Goal: Task Accomplishment & Management: Use online tool/utility

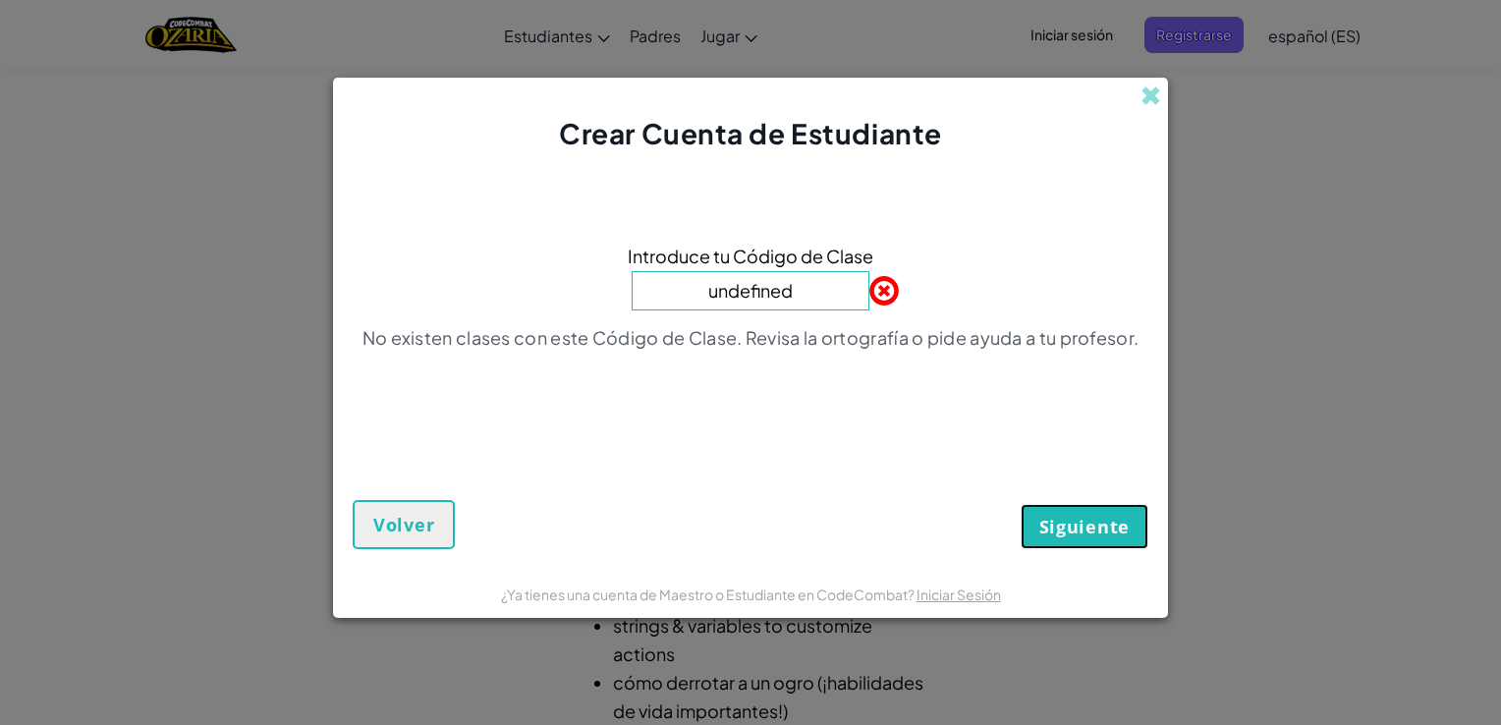
click at [1086, 527] on span "Siguiente" at bounding box center [1084, 527] width 90 height 24
click at [1151, 97] on span at bounding box center [1150, 95] width 21 height 21
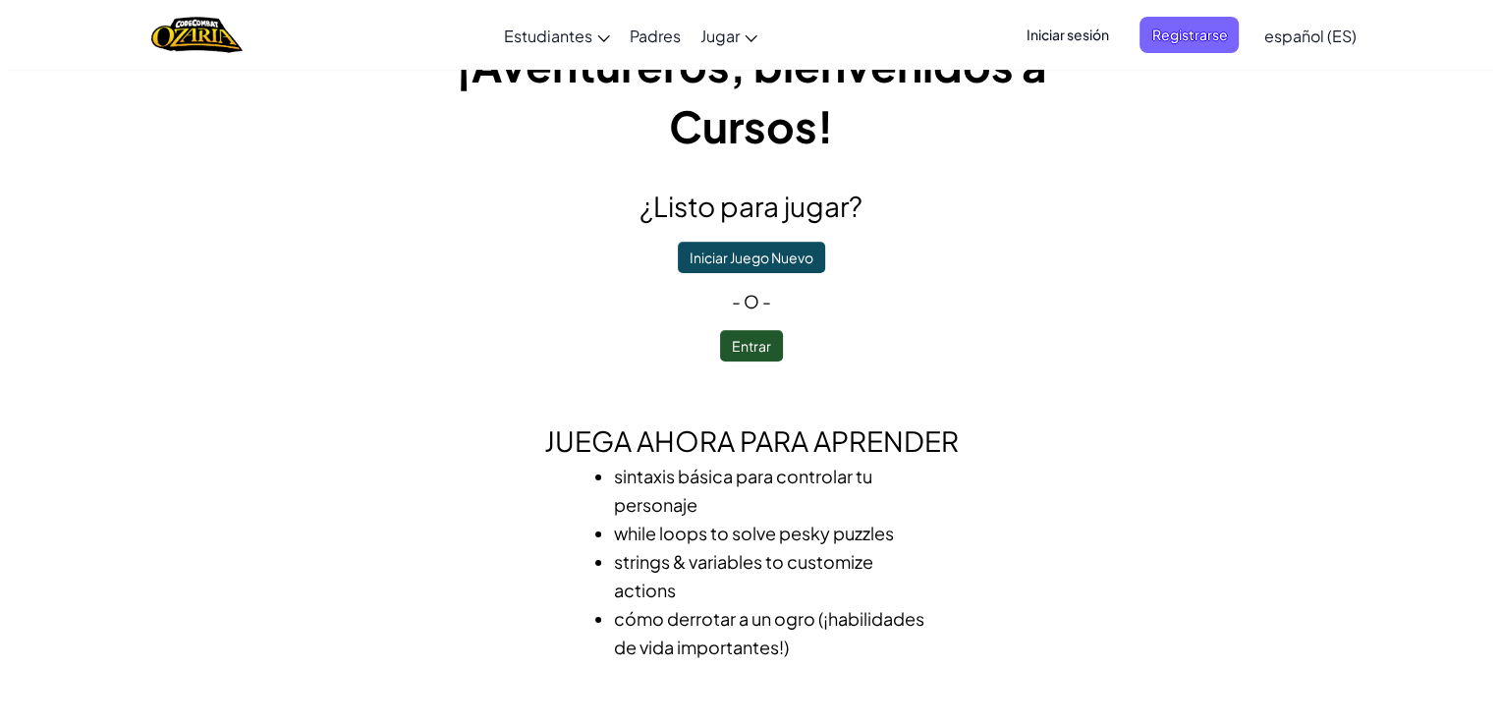
scroll to position [98, 0]
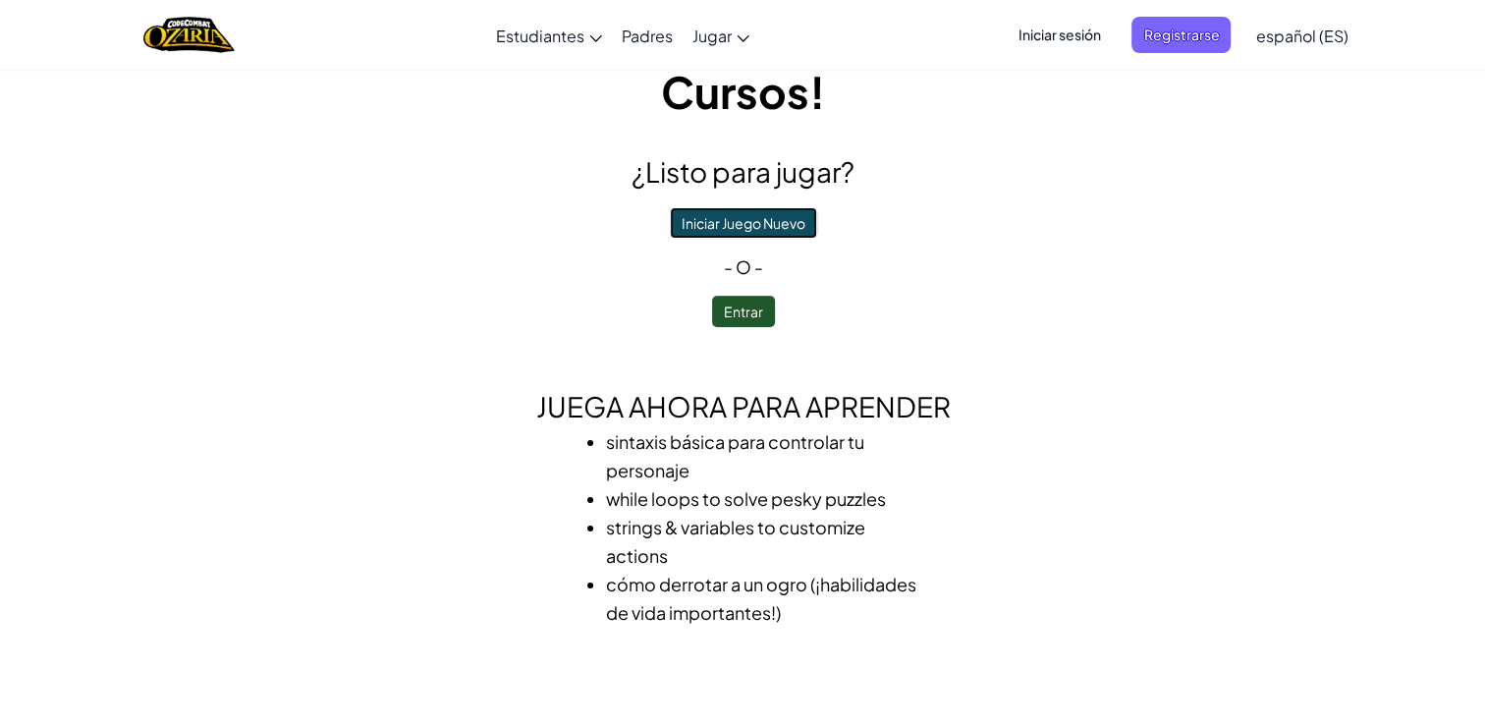
click at [756, 218] on button "Iniciar Juego Nuevo" at bounding box center [743, 222] width 147 height 31
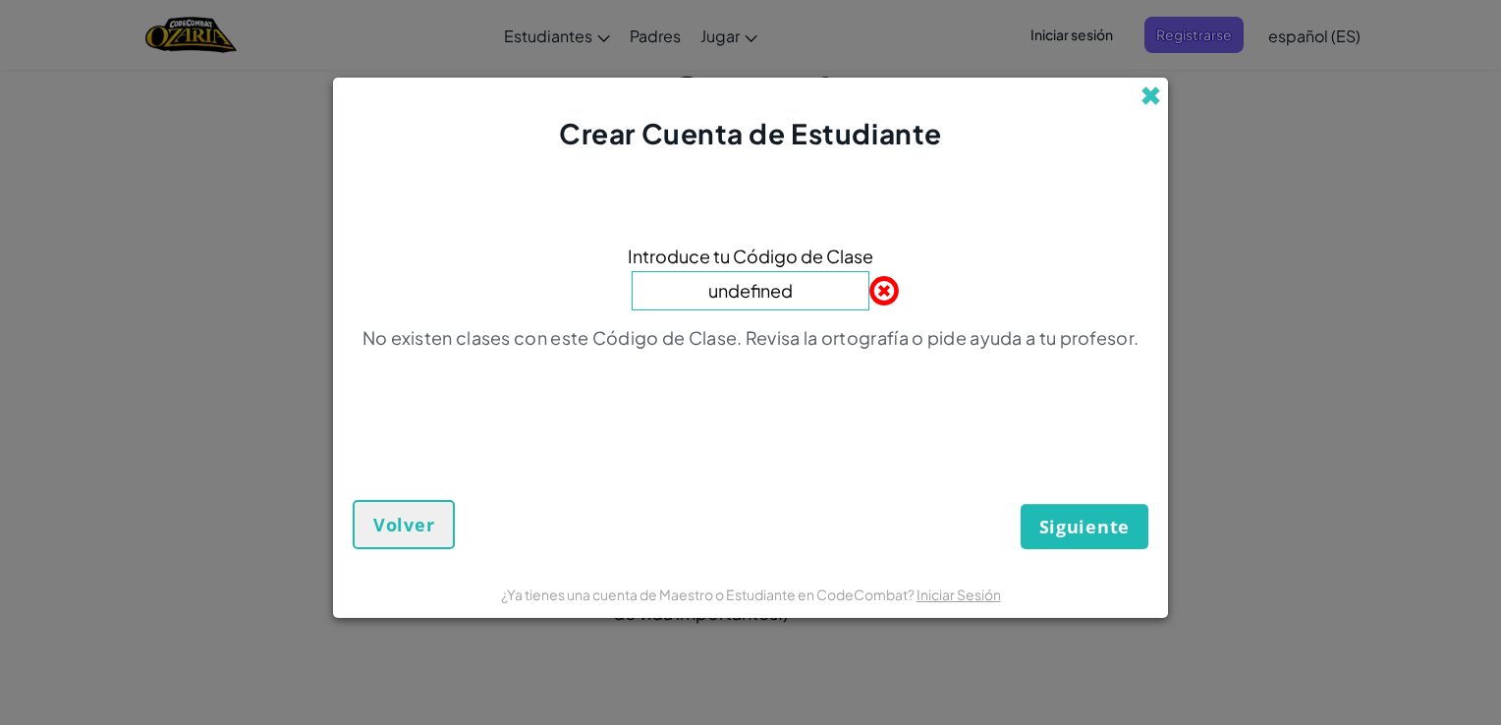
click at [1146, 97] on span at bounding box center [1150, 95] width 21 height 21
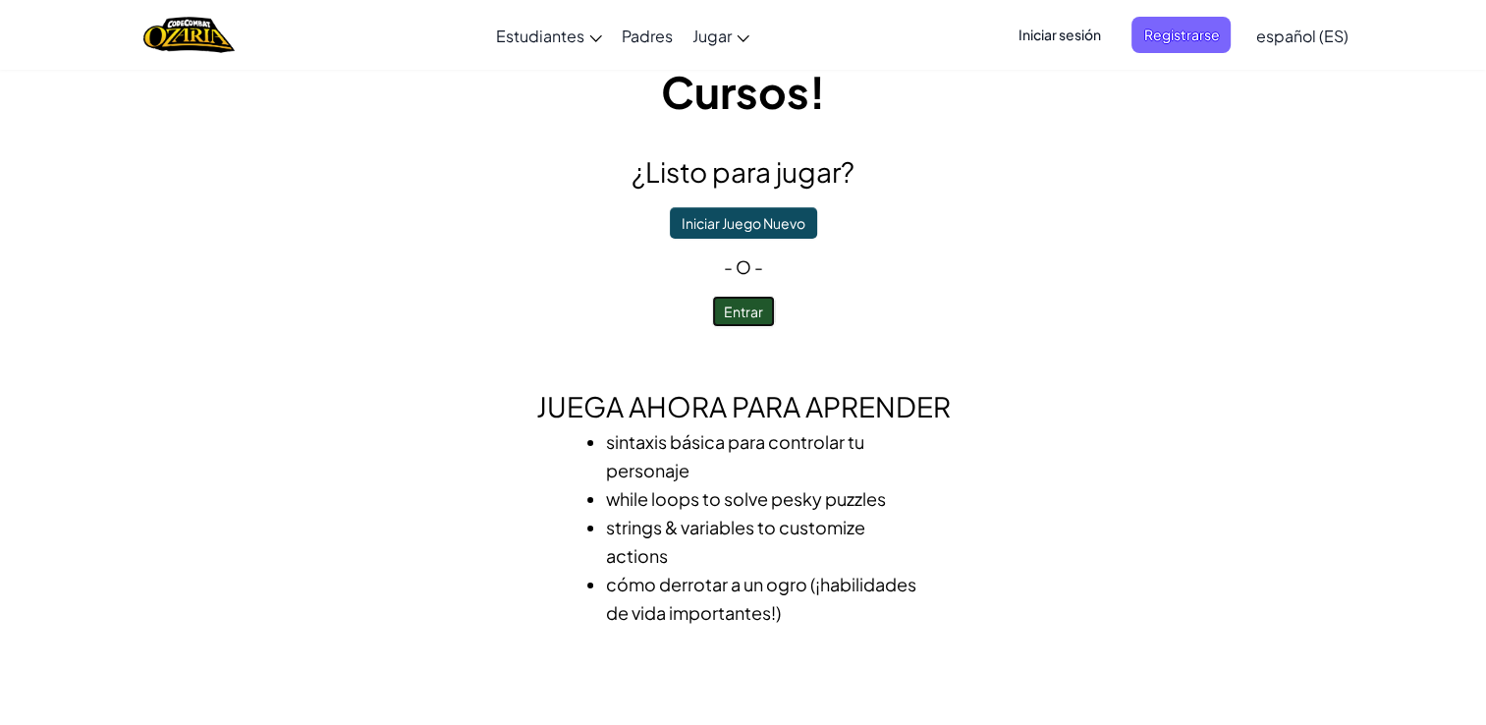
click at [742, 306] on button "Entrar" at bounding box center [743, 311] width 63 height 31
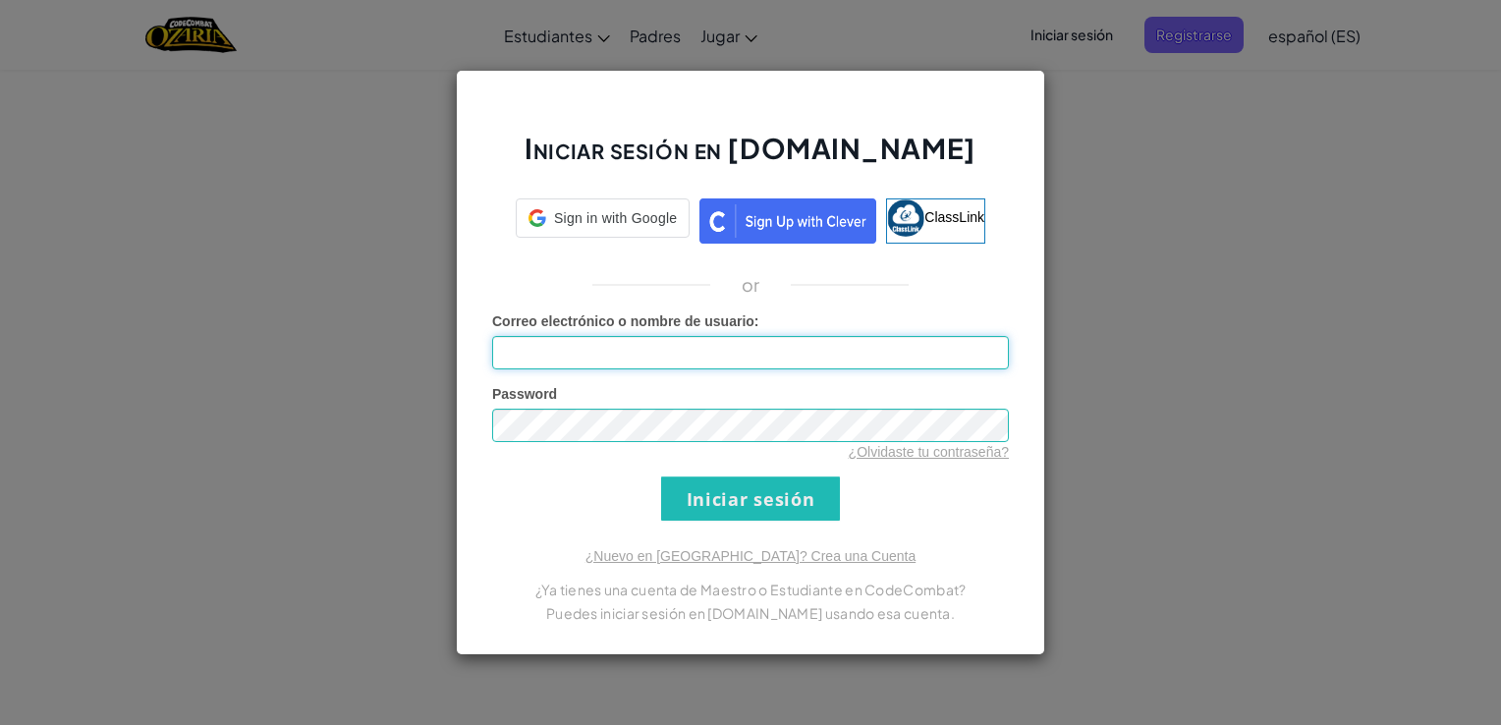
type input "[EMAIL_ADDRESS][DOMAIN_NAME]"
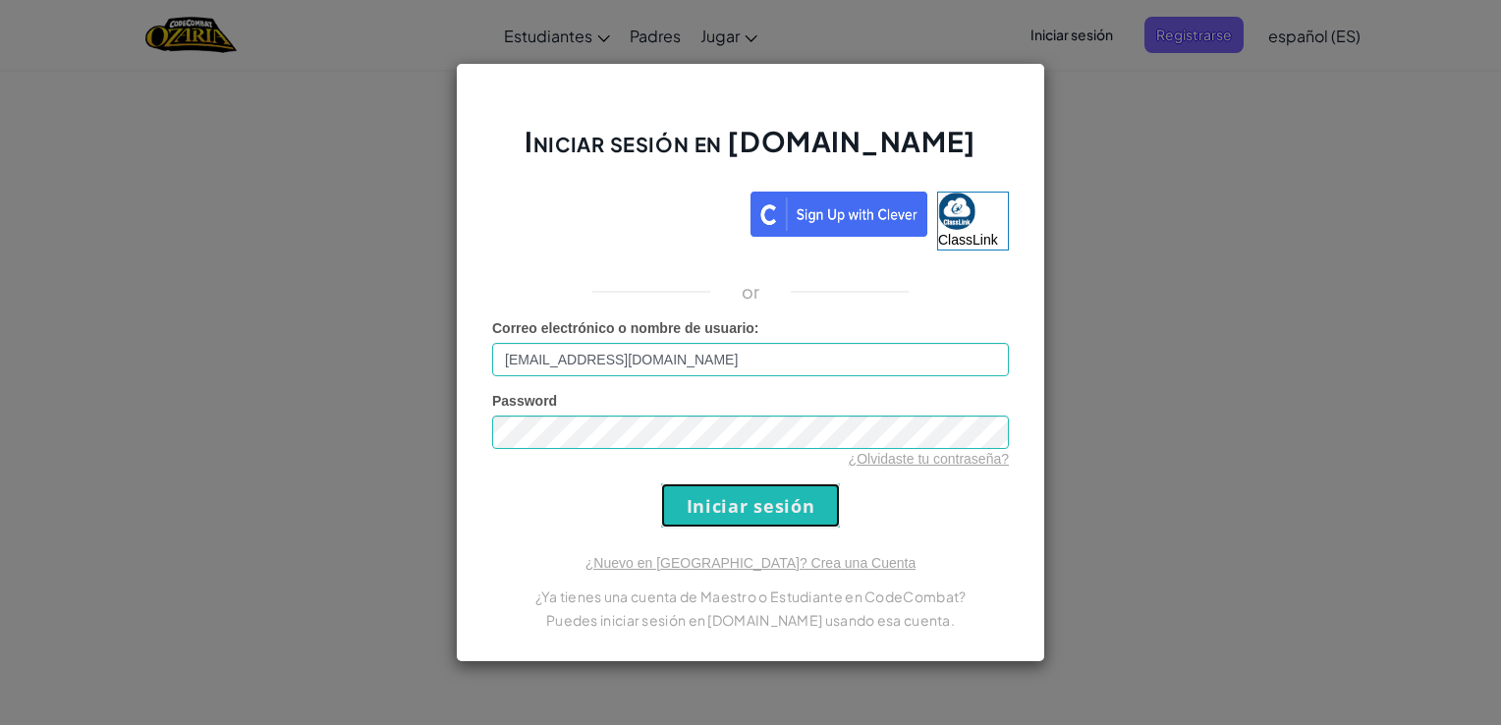
click at [736, 513] on input "Iniciar sesión" at bounding box center [750, 505] width 179 height 44
